Goal: Entertainment & Leisure: Consume media (video, audio)

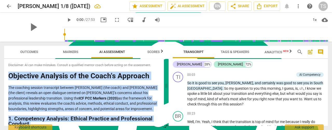
drag, startPoint x: 116, startPoint y: 121, endPoint x: 8, endPoint y: 75, distance: 117.0
click at [8, 75] on div "Disclaimer: AI can make mistakes. Consult a qualified mentor coach before actin…" at bounding box center [84, 92] width 160 height 67
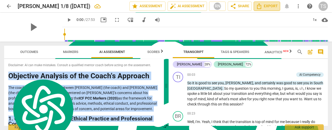
click at [264, 5] on span "Export" at bounding box center [267, 6] width 22 height 6
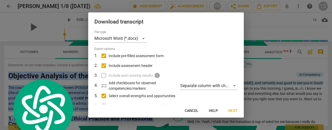
click at [235, 112] on span "Next" at bounding box center [232, 111] width 9 height 5
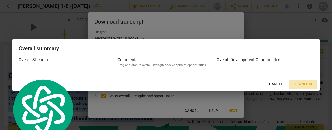
click at [300, 85] on span "Download" at bounding box center [303, 84] width 20 height 5
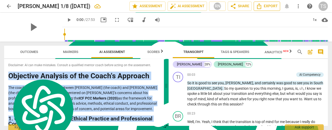
click at [261, 6] on icon "Export" at bounding box center [259, 6] width 6 height 6
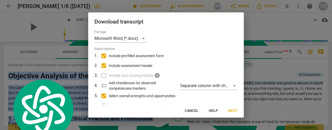
click at [230, 111] on span "Next" at bounding box center [232, 111] width 9 height 5
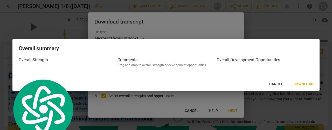
click at [299, 87] on span "Download" at bounding box center [303, 84] width 20 height 5
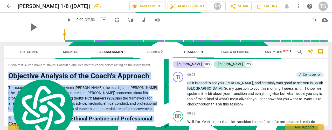
click at [8, 8] on span "arrow_back" at bounding box center [9, 6] width 6 height 6
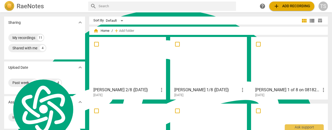
scroll to position [26, 0]
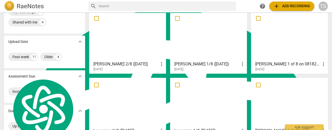
click at [291, 41] on div at bounding box center [289, 36] width 73 height 46
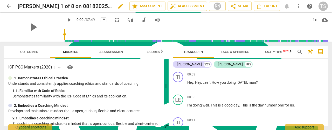
click at [117, 7] on span "edit" at bounding box center [120, 6] width 6 height 6
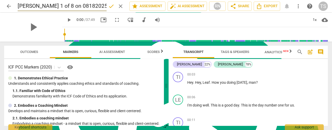
click at [94, 7] on input "[PERSON_NAME] 1 of 8 on 08182025_Video" at bounding box center [62, 6] width 89 height 10
click at [38, 5] on input "[PERSON_NAME] 1 of 8 on 08182025" at bounding box center [62, 6] width 89 height 10
click at [40, 5] on input "[PERSON_NAME] 1 of 8 on 08182025" at bounding box center [62, 6] width 89 height 10
click at [47, 5] on input "[PERSON_NAME] 1/8 on 08182025" at bounding box center [62, 6] width 89 height 10
click at [64, 4] on input "[PERSON_NAME] 1/8 (8182025" at bounding box center [62, 6] width 89 height 10
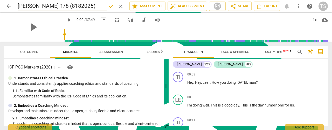
type input "[PERSON_NAME] 1/8 (8182025)"
drag, startPoint x: 110, startPoint y: 8, endPoint x: 98, endPoint y: 7, distance: 12.2
click at [110, 8] on span "done" at bounding box center [111, 6] width 6 height 6
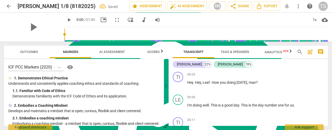
click at [7, 9] on span "arrow_back" at bounding box center [9, 6] width 6 height 6
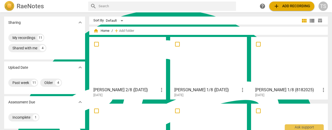
click at [279, 91] on h3 "[PERSON_NAME] 1/8 (8182025)" at bounding box center [287, 90] width 65 height 6
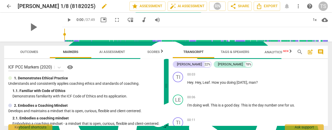
click at [101, 8] on span "edit" at bounding box center [104, 6] width 6 height 6
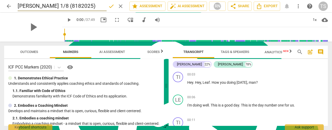
click at [56, 7] on input "[PERSON_NAME] 1/8 (8182025)" at bounding box center [62, 6] width 89 height 10
click at [61, 8] on input "[PERSON_NAME] 1/8 (8182025)" at bounding box center [62, 6] width 89 height 10
type input "[PERSON_NAME] 1/8 ([DATE])"
click at [109, 6] on span "done" at bounding box center [111, 6] width 6 height 6
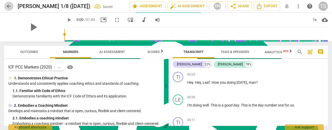
click at [8, 7] on span "arrow_back" at bounding box center [9, 6] width 6 height 6
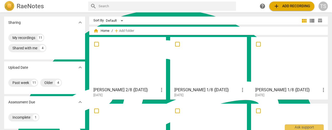
click at [186, 66] on div at bounding box center [208, 62] width 73 height 46
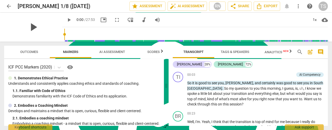
click at [31, 29] on span "play_arrow" at bounding box center [32, 26] width 13 height 13
type input "3"
click at [8, 6] on span "arrow_back" at bounding box center [9, 6] width 6 height 6
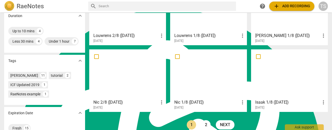
scroll to position [130, 0]
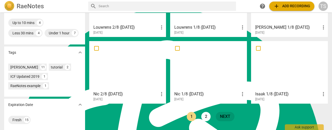
click at [221, 117] on link "next" at bounding box center [225, 116] width 19 height 9
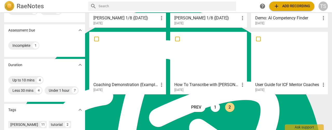
scroll to position [78, 0]
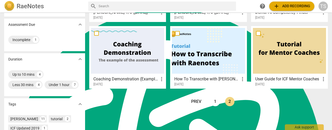
click at [219, 102] on ul "prev 1 2 next" at bounding box center [210, 103] width 53 height 12
click at [215, 103] on link "1" at bounding box center [214, 101] width 9 height 9
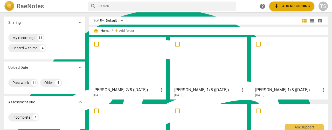
click at [291, 68] on div at bounding box center [289, 62] width 73 height 46
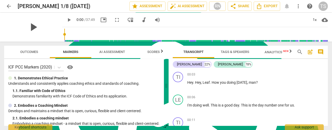
click at [31, 27] on span "play_arrow" at bounding box center [32, 26] width 13 height 13
click at [69, 33] on input "range" at bounding box center [195, 34] width 263 height 17
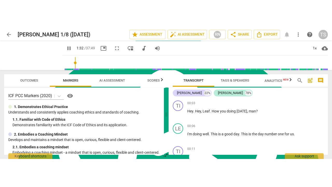
scroll to position [311, 0]
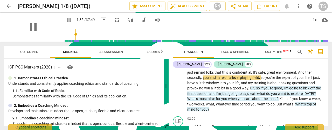
click at [44, 23] on div "pause" at bounding box center [33, 27] width 58 height 29
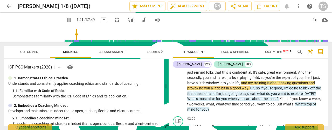
click at [114, 19] on span "fullscreen" at bounding box center [117, 20] width 6 height 6
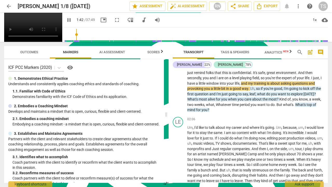
scroll to position [2045, 0]
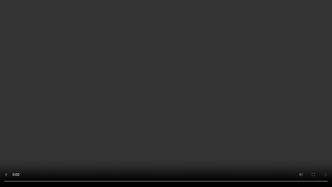
type input "112"
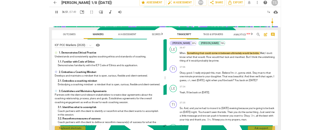
scroll to position [2082, 0]
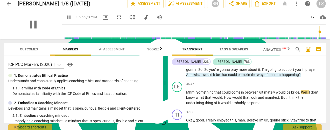
click at [8, 35] on div "pause" at bounding box center [33, 24] width 58 height 29
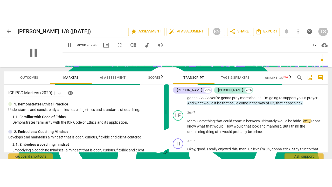
scroll to position [0, 0]
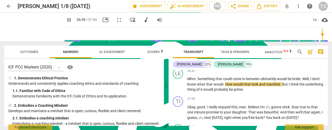
click at [116, 18] on span "fullscreen" at bounding box center [119, 20] width 6 height 6
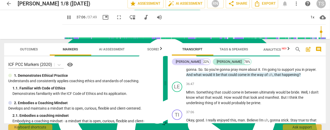
scroll to position [4123, 0]
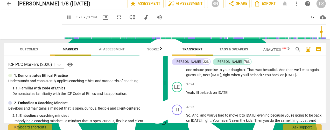
type input "2228"
click at [9, 4] on span "arrow_back" at bounding box center [9, 4] width 6 height 6
